Goal: Task Accomplishment & Management: Manage account settings

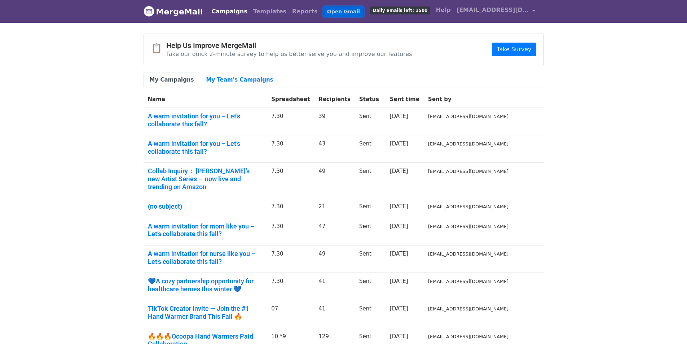
click at [331, 12] on link "Open Gmail" at bounding box center [343, 11] width 40 height 10
click at [228, 82] on link "My Team's Campaigns" at bounding box center [239, 79] width 79 height 15
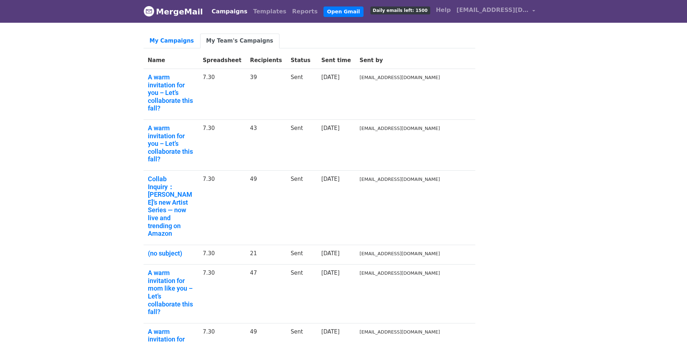
click at [62, 180] on body "MergeMail Campaigns Templates Reports Open Gmail Daily emails left: 1500 Help j…" at bounding box center [343, 312] width 687 height 625
click at [174, 42] on link "My Campaigns" at bounding box center [172, 41] width 57 height 15
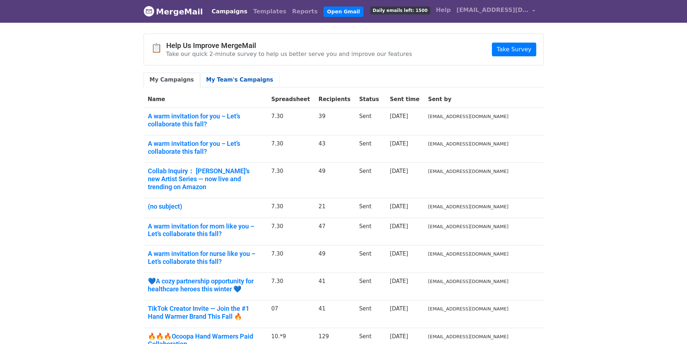
click at [220, 84] on link "My Team's Campaigns" at bounding box center [239, 79] width 79 height 15
click at [515, 10] on span "[EMAIL_ADDRESS][DOMAIN_NAME]" at bounding box center [493, 10] width 72 height 9
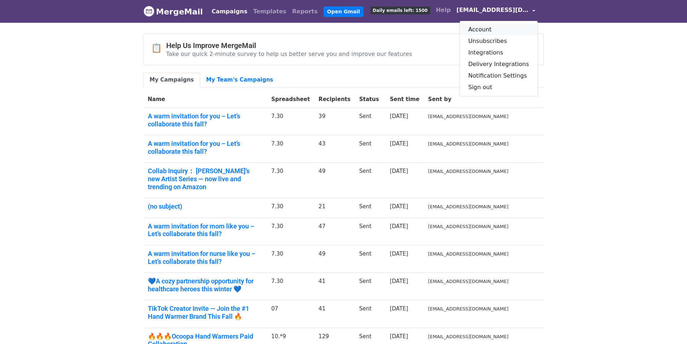
click at [481, 27] on link "Account" at bounding box center [499, 30] width 78 height 12
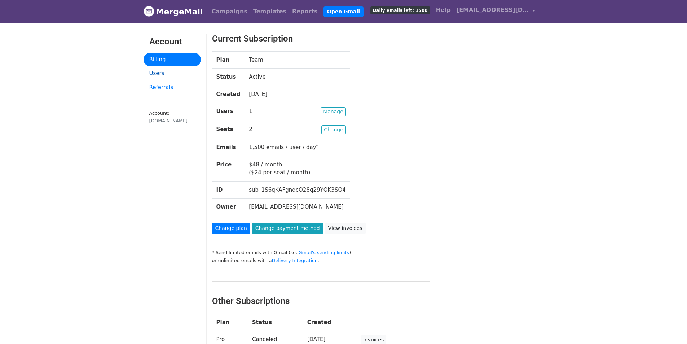
click at [161, 74] on link "Users" at bounding box center [172, 73] width 57 height 14
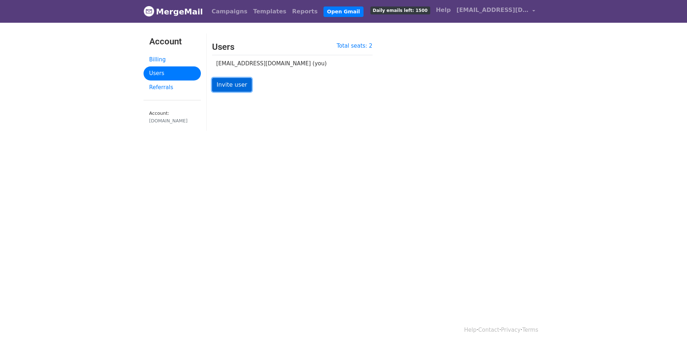
click at [222, 87] on link "Invite user" at bounding box center [232, 85] width 40 height 14
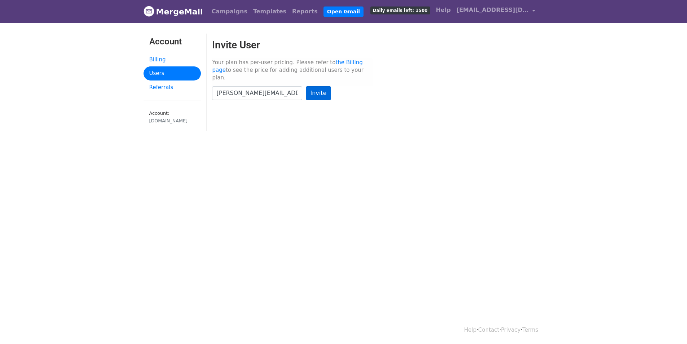
type input "lisa@ocoopa.com"
click at [312, 93] on input "Invite" at bounding box center [319, 93] width 26 height 14
